Goal: Task Accomplishment & Management: Manage account settings

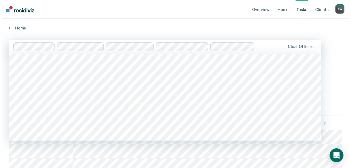
scroll to position [69, 0]
click at [62, 28] on link "Home" at bounding box center [174, 27] width 334 height 5
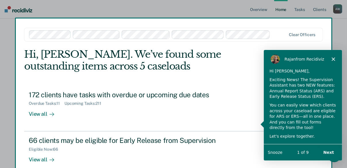
click at [333, 57] on icon "Close" at bounding box center [333, 58] width 3 height 3
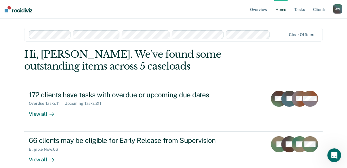
click at [330, 31] on main "Clear officers Hi, [PERSON_NAME]. We’ve found some outstanding items across 5 c…" at bounding box center [173, 124] width 313 height 213
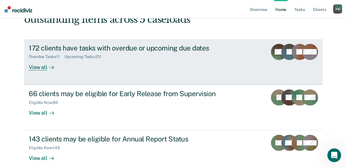
scroll to position [7, 0]
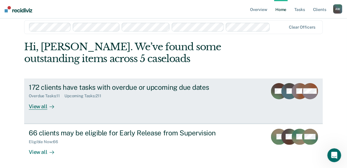
click at [32, 108] on div "View all" at bounding box center [45, 103] width 32 height 11
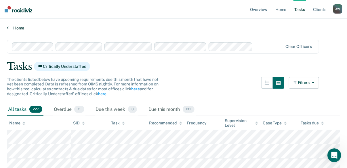
click at [38, 28] on link "Home" at bounding box center [174, 27] width 334 height 5
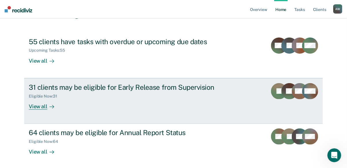
scroll to position [46, 0]
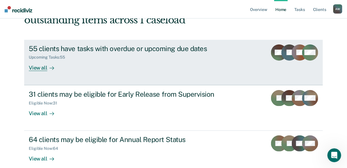
click at [34, 70] on div "View all" at bounding box center [45, 65] width 32 height 11
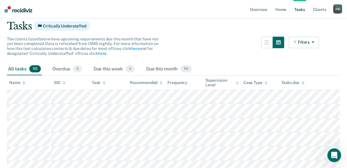
scroll to position [23, 0]
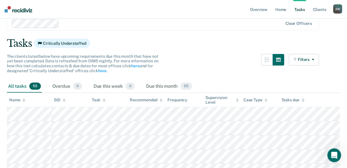
click at [158, 100] on div "Recommended" at bounding box center [146, 99] width 33 height 5
click at [152, 99] on div "Recommended" at bounding box center [146, 99] width 33 height 5
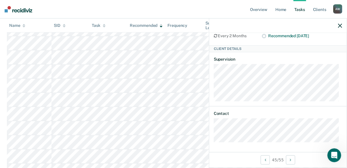
scroll to position [267, 0]
click at [342, 26] on icon "button" at bounding box center [340, 26] width 4 height 4
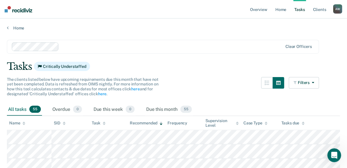
scroll to position [0, 0]
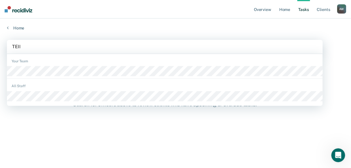
type input "TEIRA"
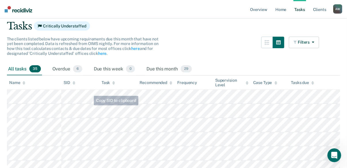
scroll to position [69, 0]
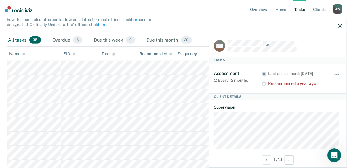
click at [185, 28] on div "The clients listed below have upcoming requirements due this month that have no…" at bounding box center [163, 21] width 313 height 26
click at [344, 26] on div at bounding box center [278, 25] width 138 height 14
click at [343, 26] on div at bounding box center [278, 25] width 138 height 14
click at [340, 24] on icon "button" at bounding box center [340, 26] width 4 height 4
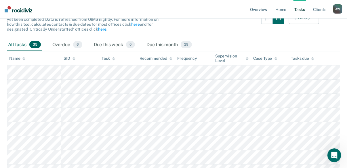
scroll to position [0, 0]
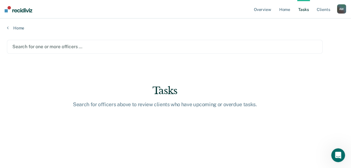
click at [45, 48] on div at bounding box center [164, 46] width 305 height 7
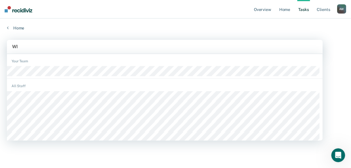
type input "WIG"
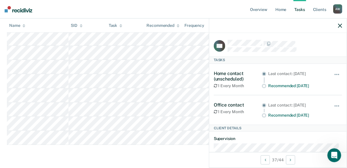
scroll to position [1263, 0]
click at [341, 25] on icon "button" at bounding box center [340, 26] width 4 height 4
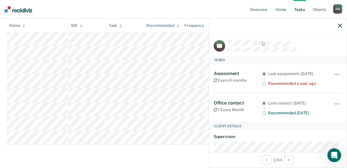
click at [341, 26] on icon "button" at bounding box center [340, 26] width 4 height 4
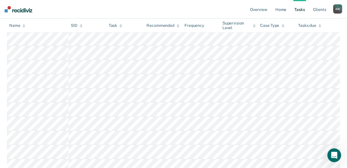
scroll to position [895, 0]
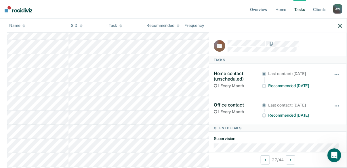
click at [340, 26] on icon "button" at bounding box center [340, 26] width 4 height 4
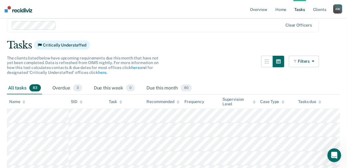
scroll to position [0, 0]
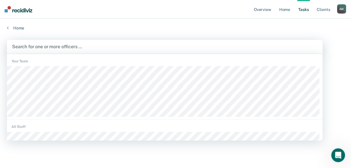
click at [52, 47] on div at bounding box center [164, 46] width 305 height 7
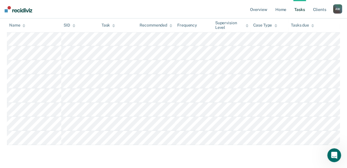
scroll to position [548, 0]
